Goal: Task Accomplishment & Management: Complete application form

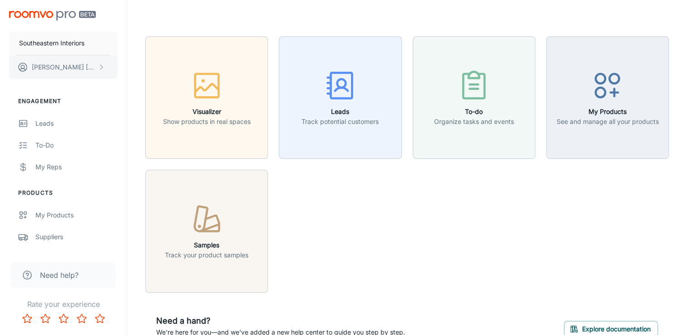
click at [84, 66] on button "[PERSON_NAME]" at bounding box center [63, 67] width 109 height 24
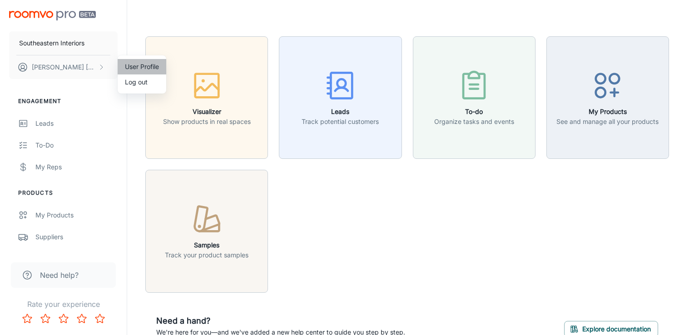
click at [151, 68] on li "User Profile" at bounding box center [142, 66] width 49 height 15
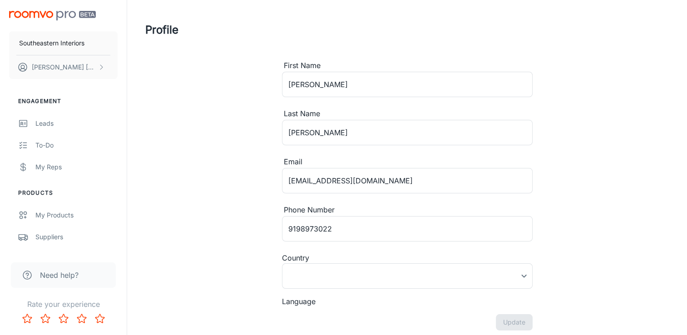
type input "[GEOGRAPHIC_DATA]"
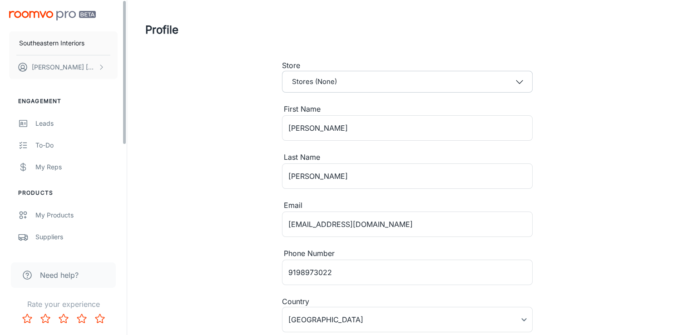
drag, startPoint x: 114, startPoint y: 179, endPoint x: 197, endPoint y: 199, distance: 85.5
click at [114, 179] on div "Engagement Leads To-do My Reps Products My Products Suppliers QR Codes In-Store…" at bounding box center [63, 261] width 127 height 350
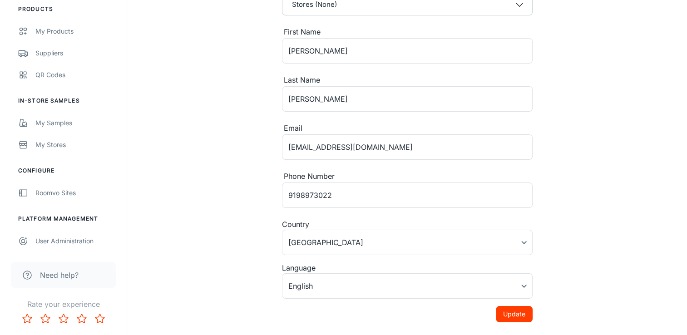
scroll to position [129, 0]
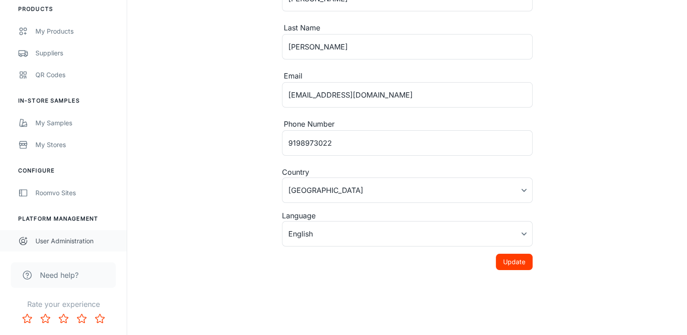
click at [90, 240] on div "User Administration" at bounding box center [76, 241] width 82 height 10
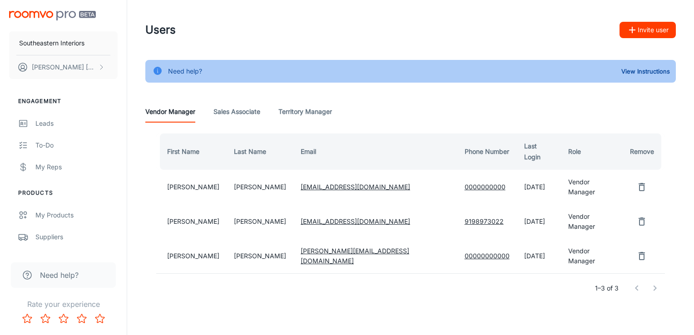
click at [655, 38] on button "Invite user" at bounding box center [648, 30] width 56 height 16
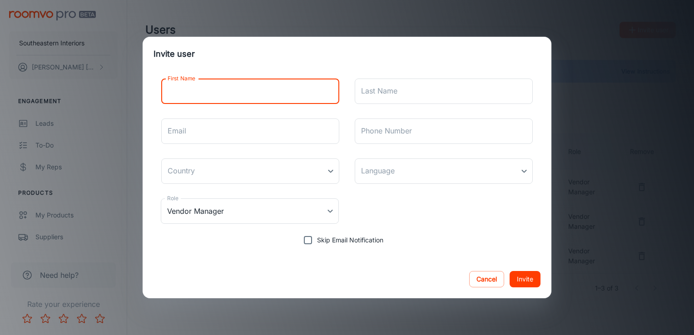
click at [314, 90] on input "First Name" at bounding box center [250, 91] width 178 height 25
type input "n"
type input "[PERSON_NAME]"
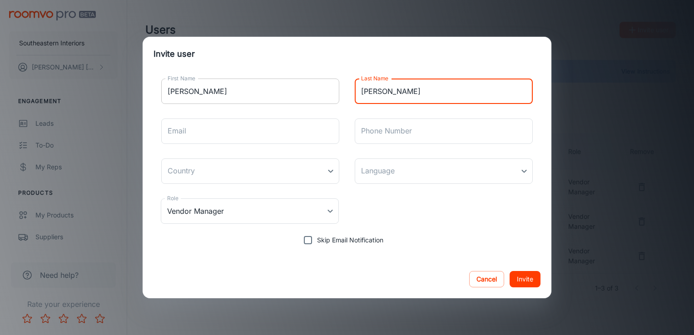
type input "[PERSON_NAME]"
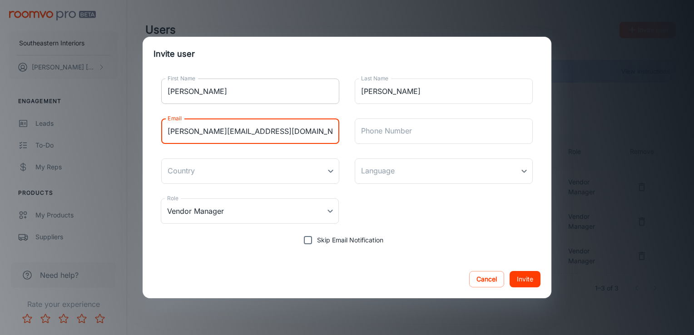
type input "[PERSON_NAME][EMAIL_ADDRESS][DOMAIN_NAME]"
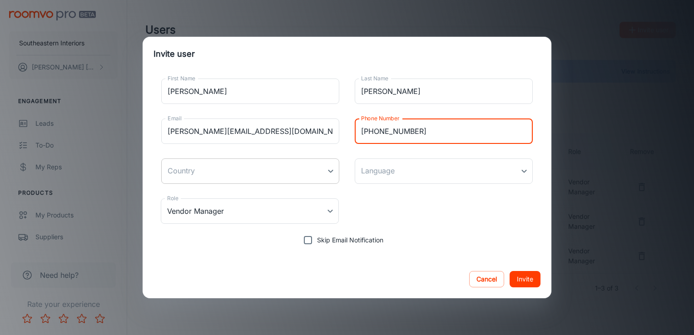
type input "[PHONE_NUMBER]"
click at [302, 174] on body "Southeastern Interiors [PERSON_NAME] Engagement Leads To-do My Reps Products My…" at bounding box center [347, 167] width 694 height 335
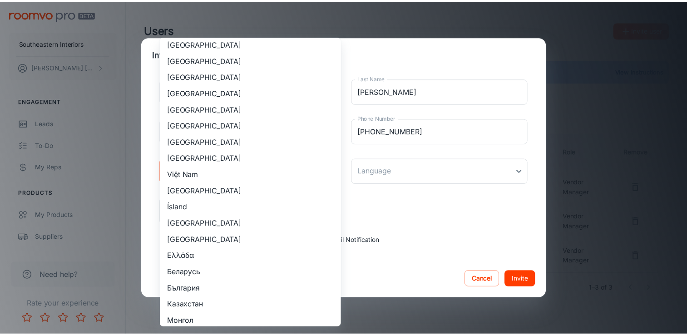
scroll to position [863, 0]
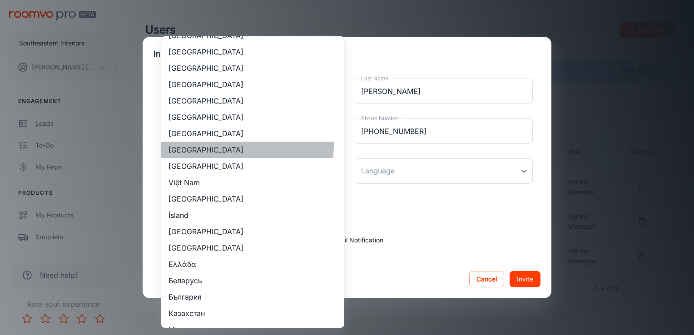
click at [233, 145] on li "[GEOGRAPHIC_DATA]" at bounding box center [252, 150] width 183 height 16
type input "[GEOGRAPHIC_DATA]"
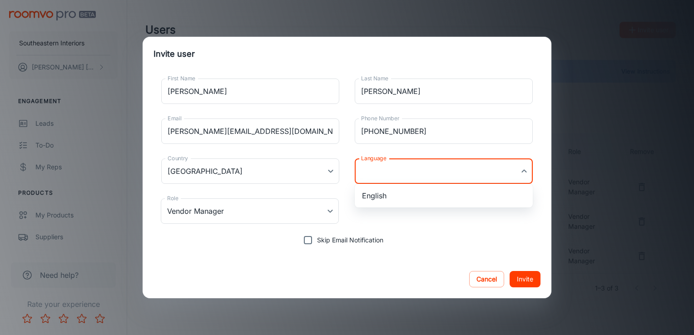
click at [409, 172] on body "Southeastern Interiors [PERSON_NAME] Engagement Leads To-do My Reps Products My…" at bounding box center [347, 167] width 694 height 335
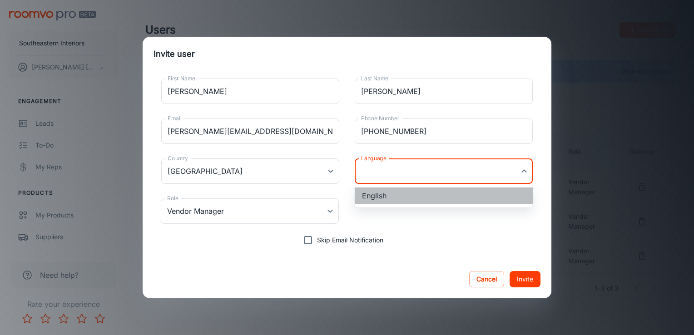
click at [420, 199] on li "English" at bounding box center [444, 196] width 178 height 16
type input "en-us"
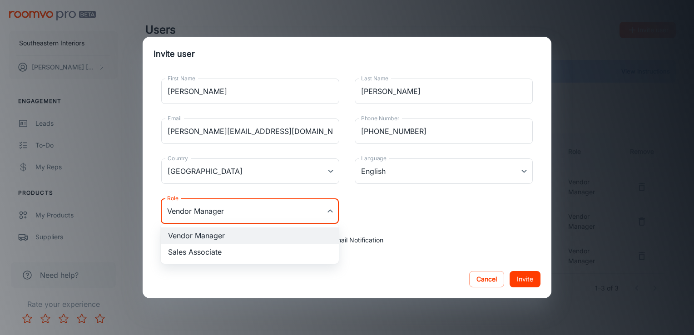
click at [305, 204] on body "Southeastern Interiors [PERSON_NAME] Engagement Leads To-do My Reps Products My…" at bounding box center [347, 167] width 694 height 335
click at [296, 233] on li "Vendor Manager" at bounding box center [250, 236] width 178 height 16
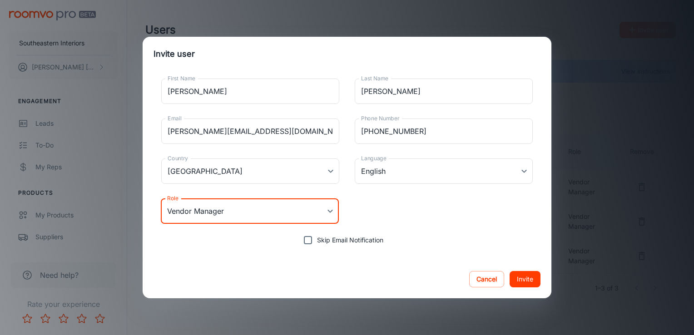
click at [532, 277] on button "Invite" at bounding box center [525, 279] width 31 height 16
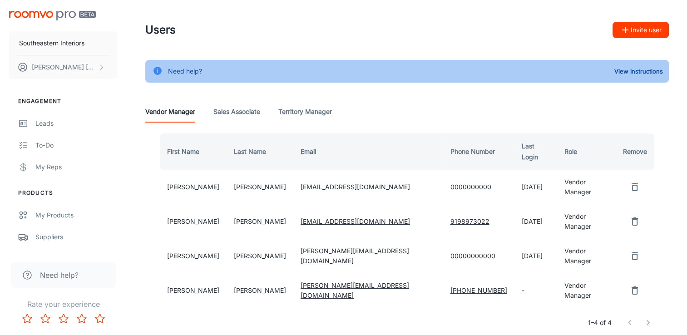
click at [378, 308] on div "1–4 of 4" at bounding box center [407, 322] width 502 height 29
click at [55, 11] on img "scrollable content" at bounding box center [52, 16] width 87 height 10
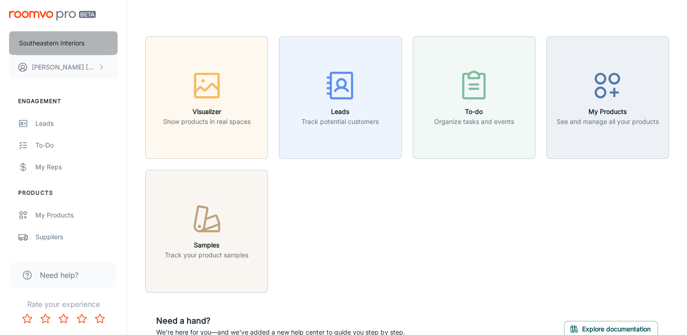
click at [60, 43] on p "Southeastern Interiors" at bounding box center [51, 43] width 65 height 10
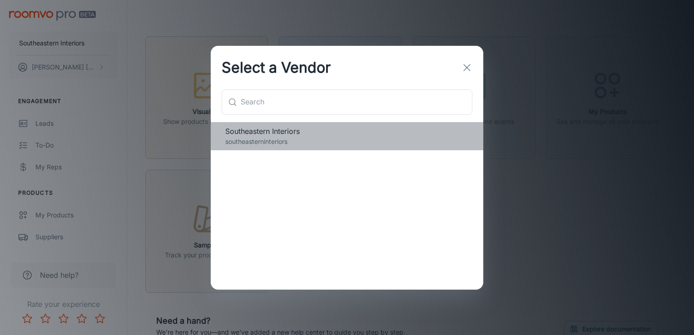
click at [302, 150] on div "Southeastern Interiors southeasterninteriors" at bounding box center [347, 136] width 273 height 28
